Goal: Transaction & Acquisition: Purchase product/service

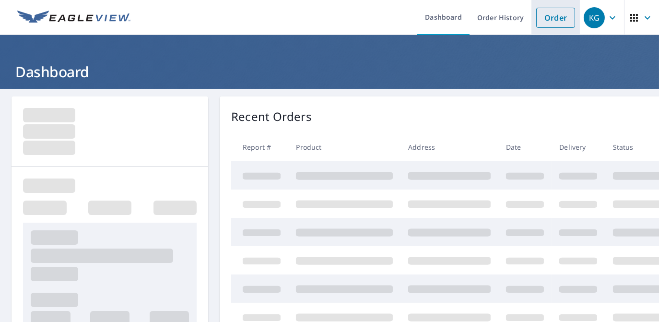
click at [541, 17] on link "Order" at bounding box center [555, 18] width 39 height 20
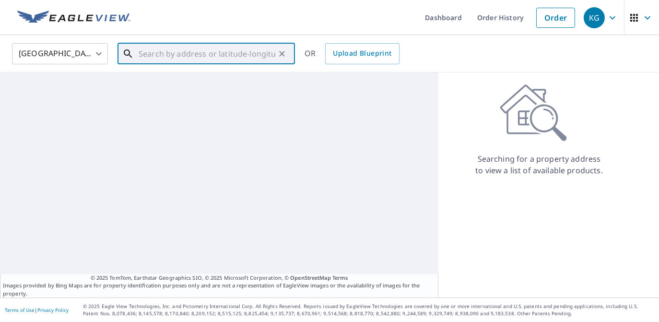
click at [245, 57] on input "text" at bounding box center [207, 53] width 137 height 27
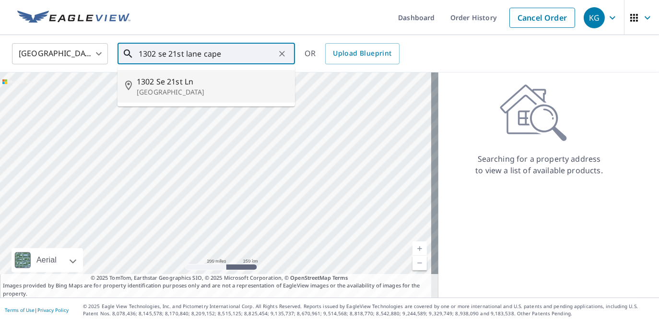
click at [214, 77] on span "1302 Se 21st Ln" at bounding box center [212, 82] width 151 height 12
type input "[STREET_ADDRESS]"
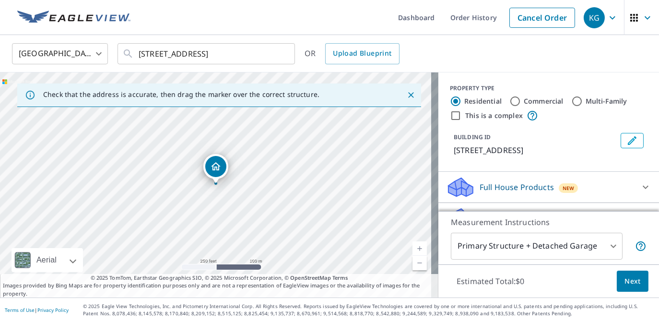
click at [465, 59] on div "United States [GEOGRAPHIC_DATA] ​ [STREET_ADDRESS] ​ OR Upload Blueprint" at bounding box center [326, 53] width 642 height 23
click at [508, 145] on p "[STREET_ADDRESS]" at bounding box center [535, 150] width 163 height 12
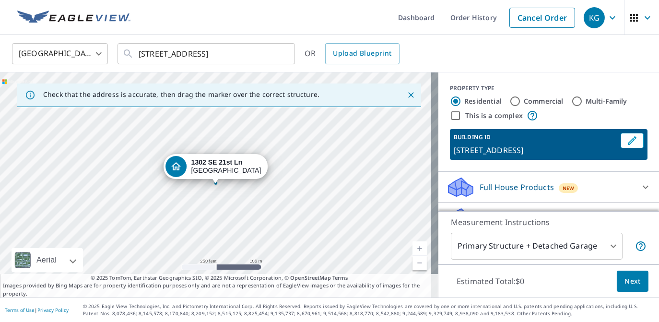
click at [446, 53] on div "United States [GEOGRAPHIC_DATA] ​ [STREET_ADDRESS] ​ OR Upload Blueprint" at bounding box center [326, 53] width 642 height 23
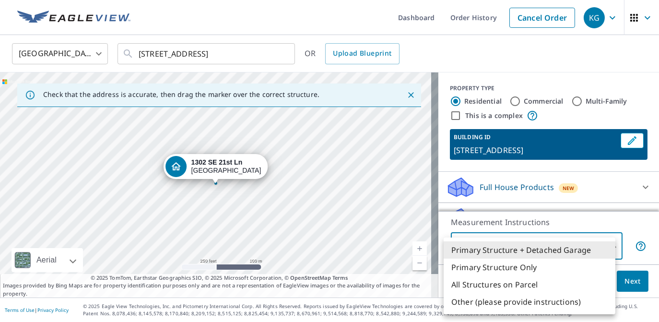
click at [599, 248] on body "KG KG Dashboard Order History Cancel Order KG [GEOGRAPHIC_DATA] [GEOGRAPHIC_DAT…" at bounding box center [329, 161] width 659 height 322
click at [483, 66] on div at bounding box center [329, 161] width 659 height 322
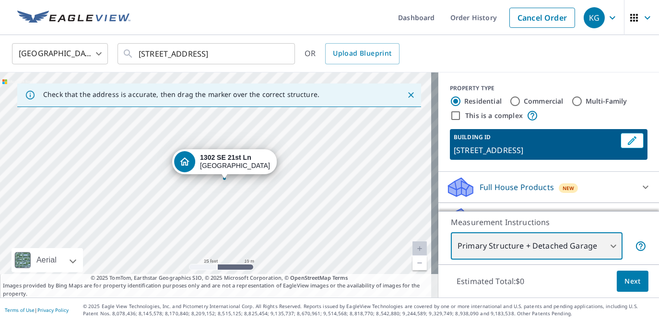
drag, startPoint x: 224, startPoint y: 160, endPoint x: 226, endPoint y: 208, distance: 48.0
click at [226, 208] on div "[STREET_ADDRESS]" at bounding box center [219, 184] width 438 height 225
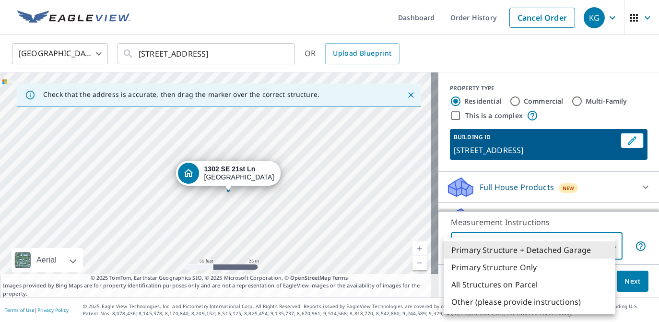
click at [574, 242] on body "KG KG Dashboard Order History Cancel Order KG [GEOGRAPHIC_DATA] [GEOGRAPHIC_DAT…" at bounding box center [329, 161] width 659 height 322
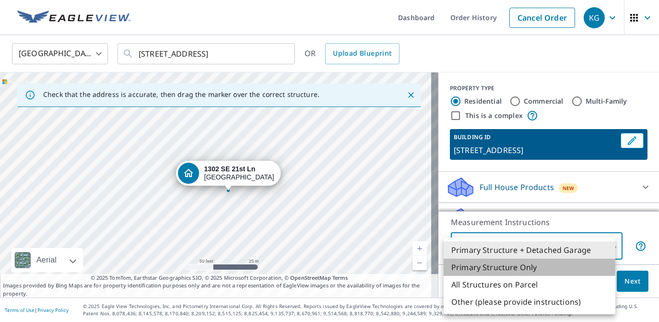
click at [535, 265] on li "Primary Structure Only" at bounding box center [530, 266] width 172 height 17
type input "2"
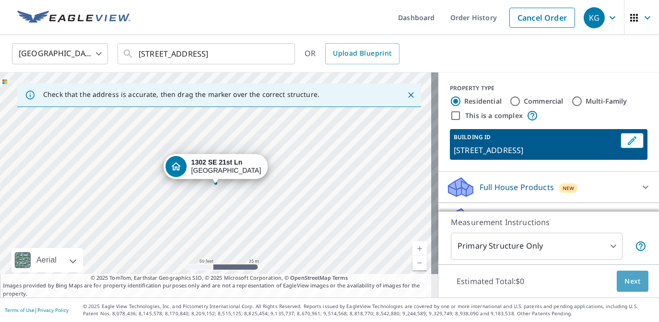
click at [629, 281] on span "Next" at bounding box center [632, 281] width 16 height 12
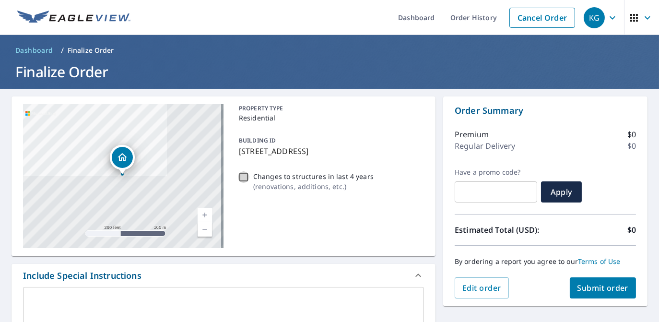
click at [245, 175] on input "Changes to structures in last 4 years ( renovations, additions, etc. )" at bounding box center [244, 177] width 12 height 12
checkbox input "true"
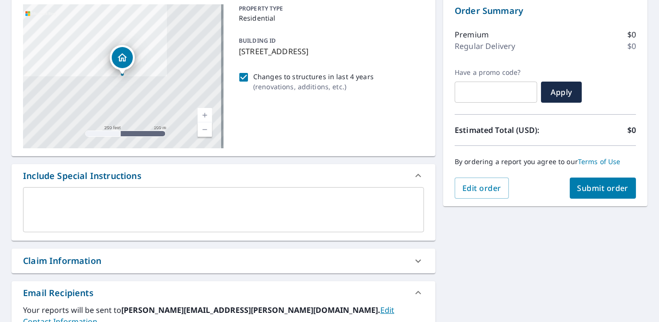
scroll to position [192, 0]
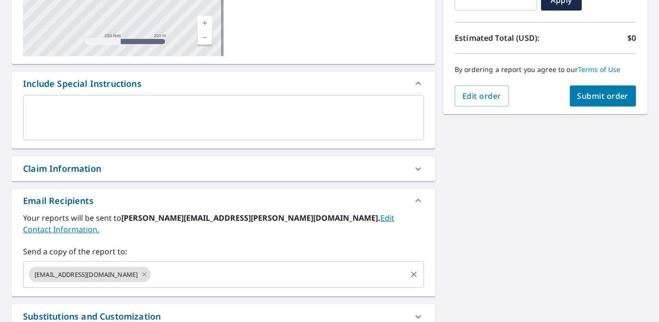
click at [243, 255] on div "Send a copy of the report to: [EMAIL_ADDRESS][DOMAIN_NAME] ​" at bounding box center [223, 266] width 401 height 42
click at [245, 265] on input "text" at bounding box center [278, 274] width 253 height 18
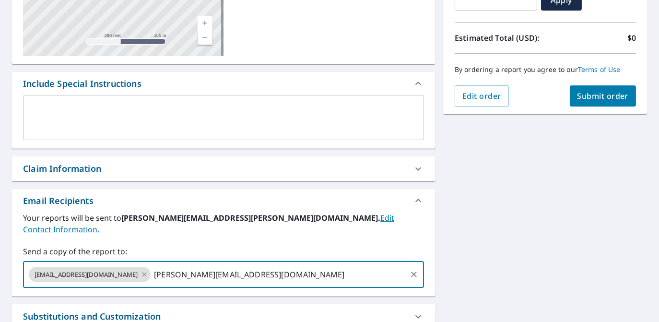
type input "[PERSON_NAME][EMAIL_ADDRESS][DOMAIN_NAME]"
click at [497, 218] on div "[STREET_ADDRESS] A standard road map Aerial A detailed look from above Labels L…" at bounding box center [329, 146] width 659 height 498
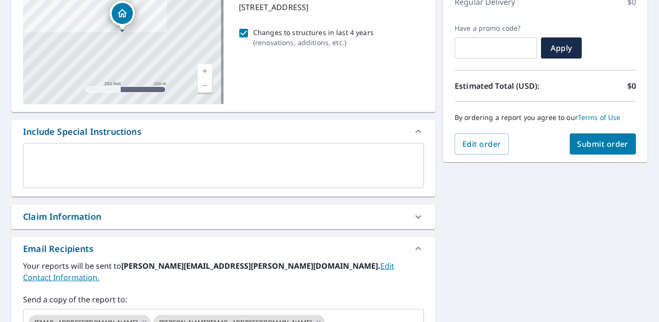
scroll to position [36, 0]
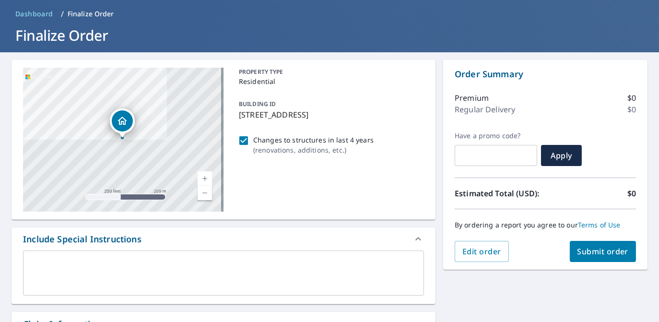
click at [597, 254] on span "Submit order" at bounding box center [602, 251] width 51 height 11
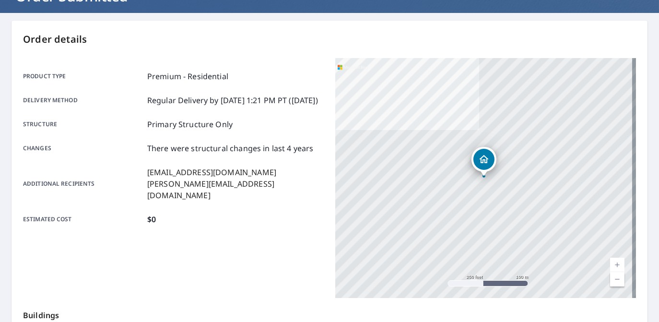
scroll to position [2, 0]
